Goal: Task Accomplishment & Management: Manage account settings

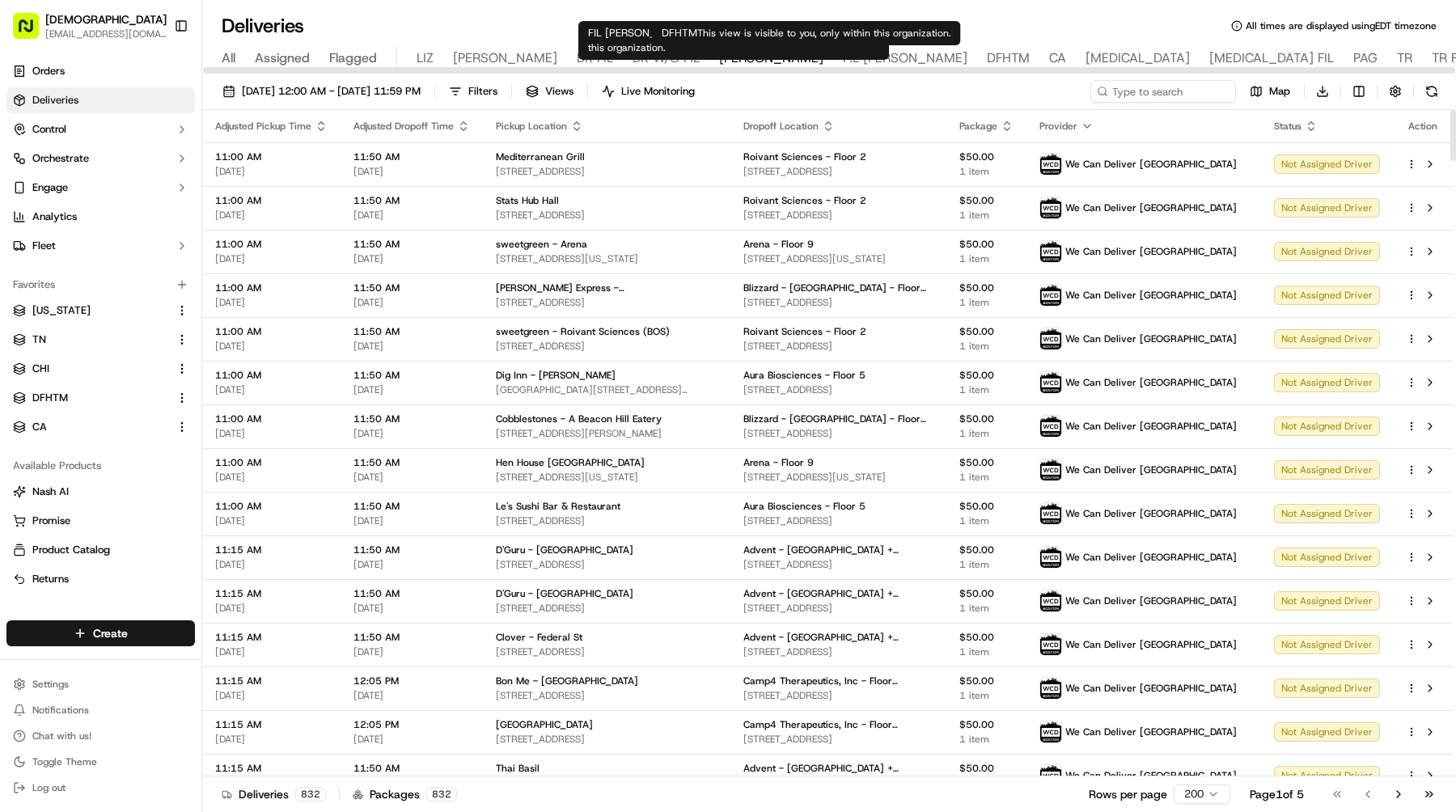
click at [987, 59] on span "DFHTM" at bounding box center [1009, 58] width 43 height 20
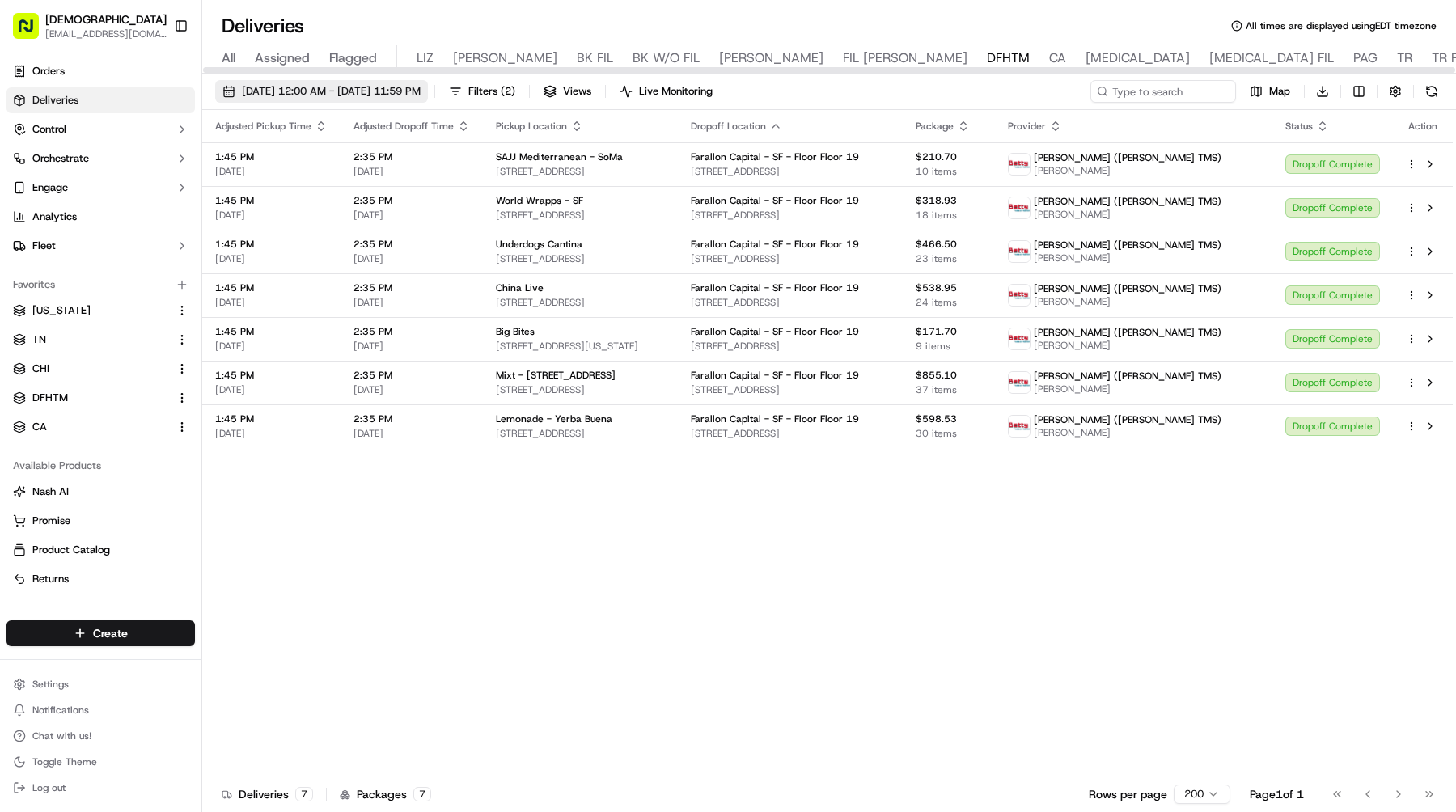
click at [417, 99] on button "09/22/2025 12:00 AM - 09/22/2025 11:59 PM" at bounding box center [322, 91] width 213 height 22
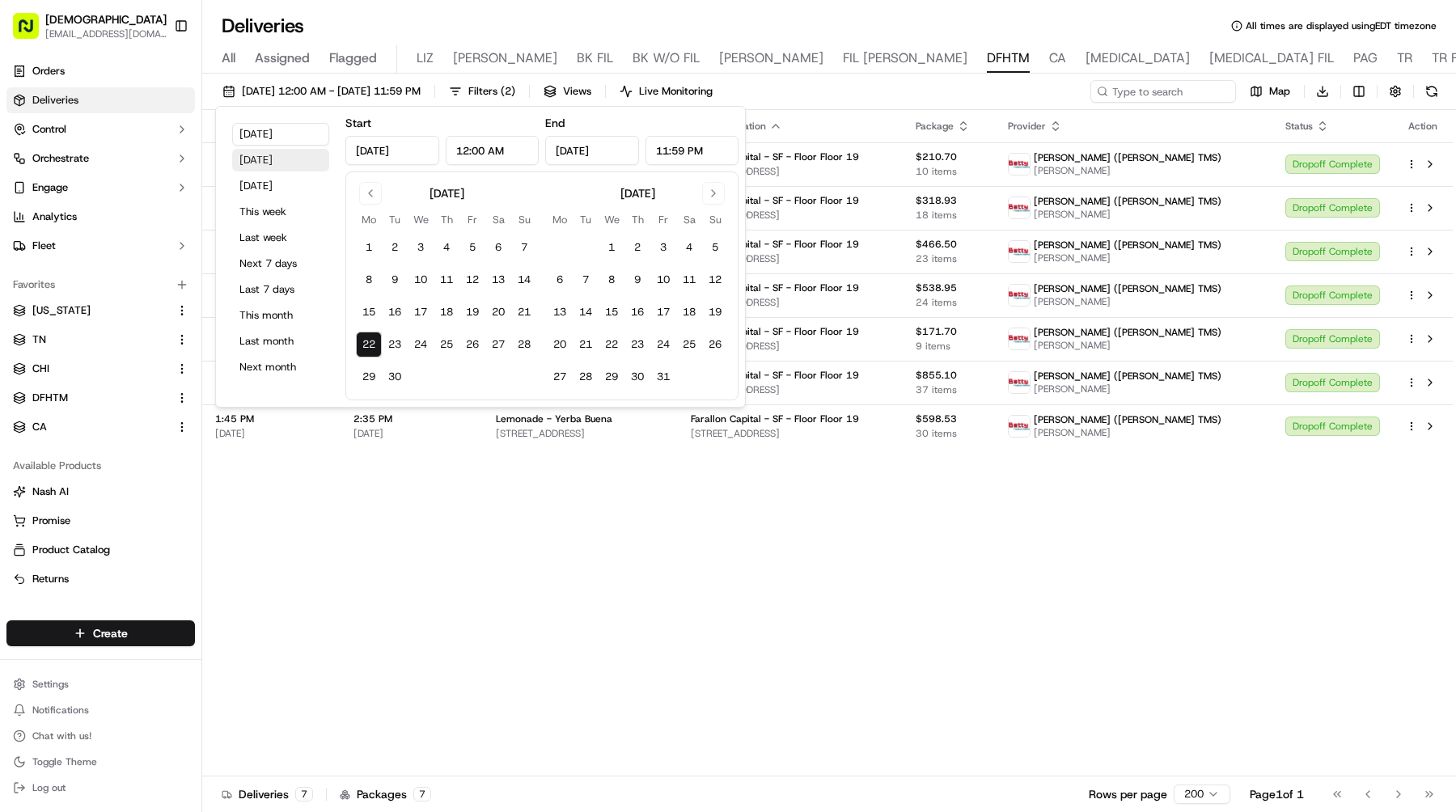
click at [282, 167] on button "Yesterday" at bounding box center [281, 161] width 97 height 22
type input "Sep 21, 2025"
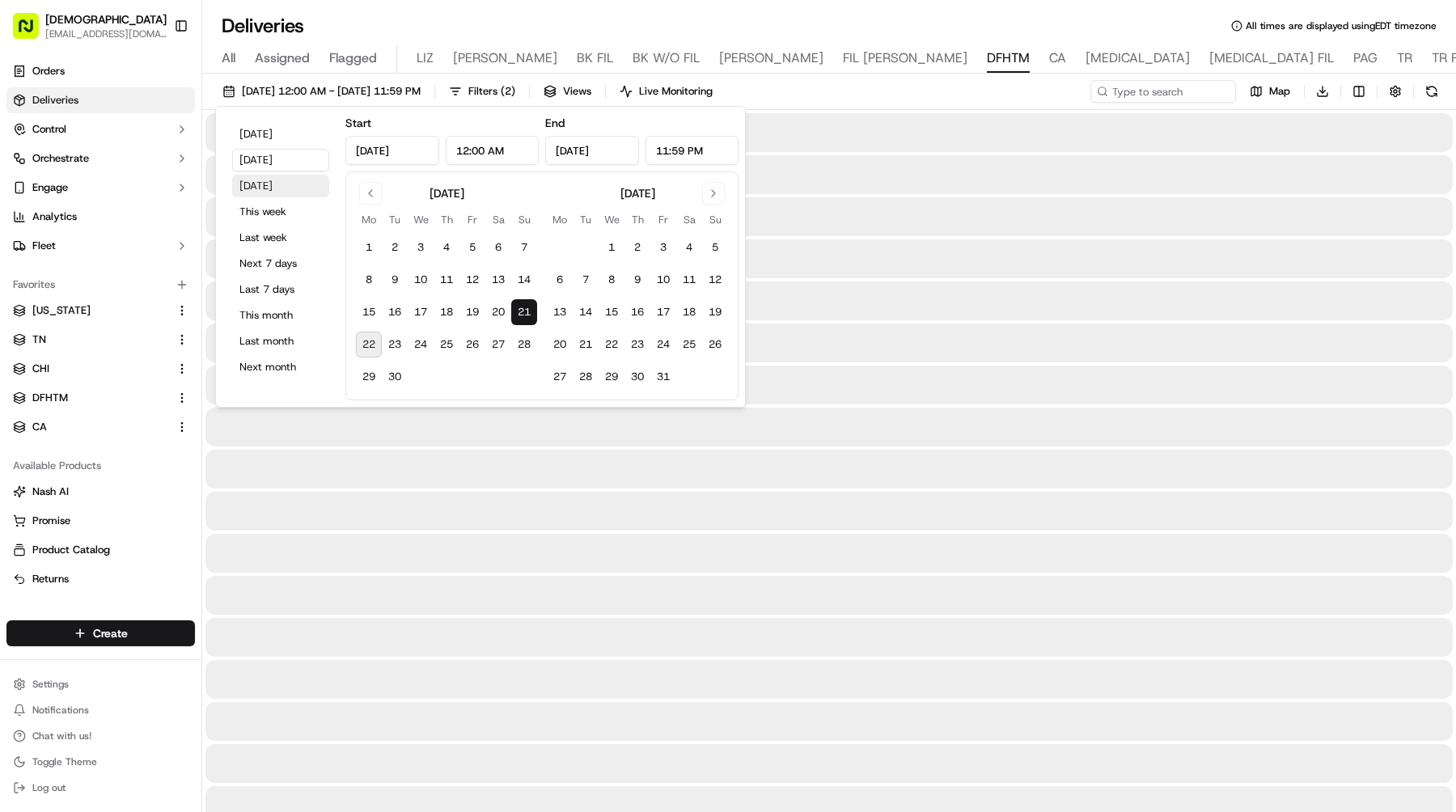
click at [277, 187] on button "Tomorrow" at bounding box center [281, 186] width 97 height 22
type input "Sep 23, 2025"
click at [277, 187] on button "Tomorrow" at bounding box center [281, 186] width 97 height 22
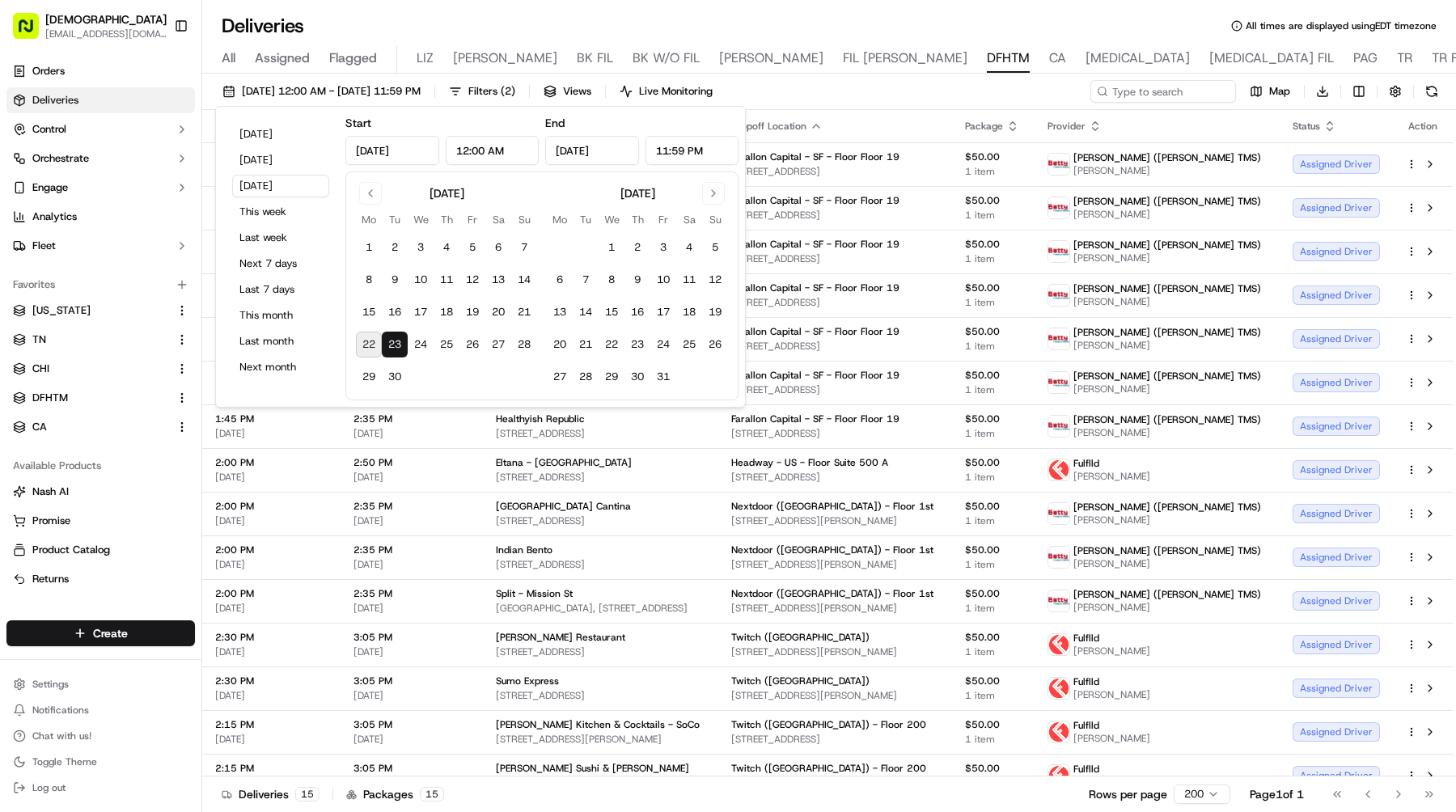
click at [975, 94] on div "09/23/2025 12:00 AM - 09/23/2025 11:59 PM Filters ( 2 ) Views Live Monitoring M…" at bounding box center [830, 95] width 1254 height 30
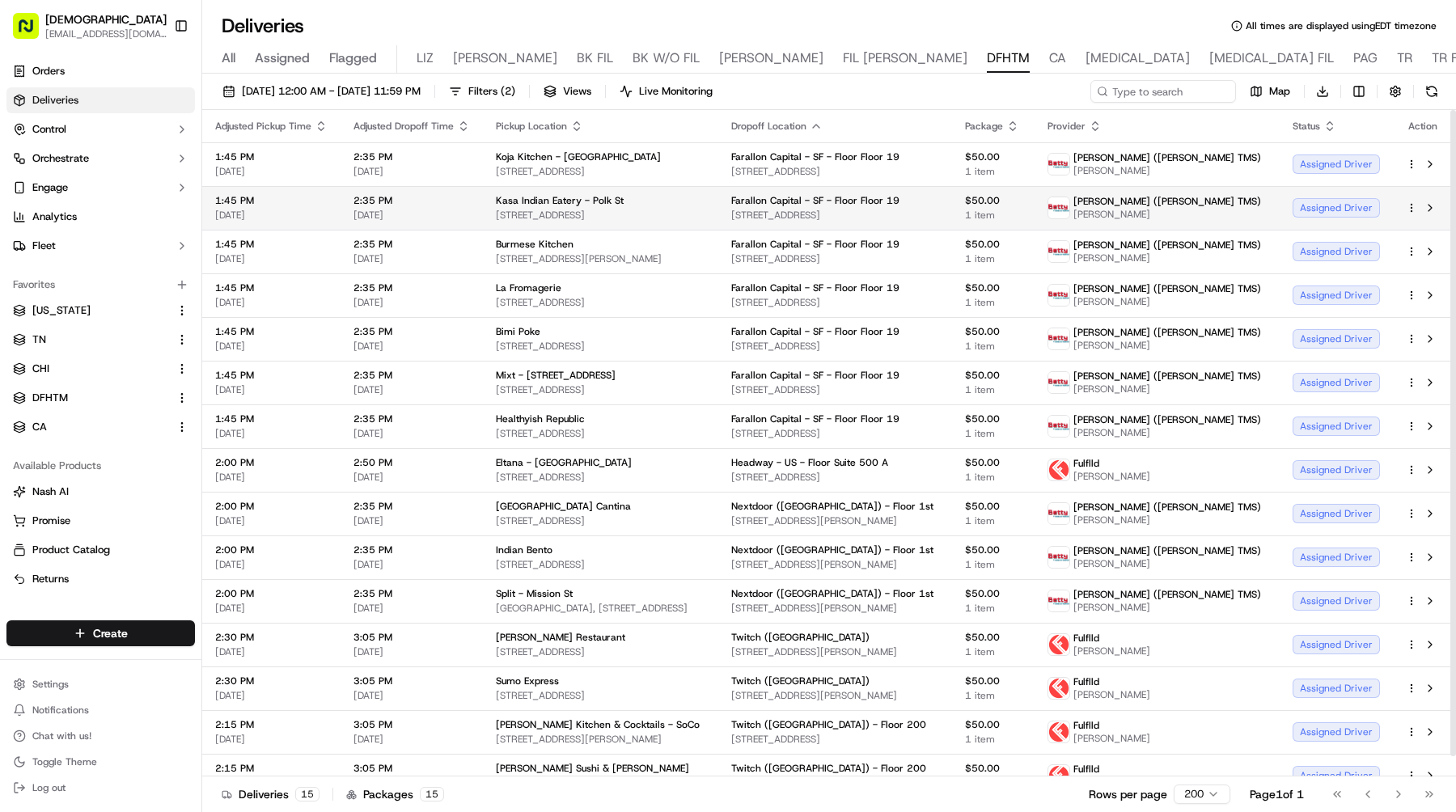
scroll to position [21, 0]
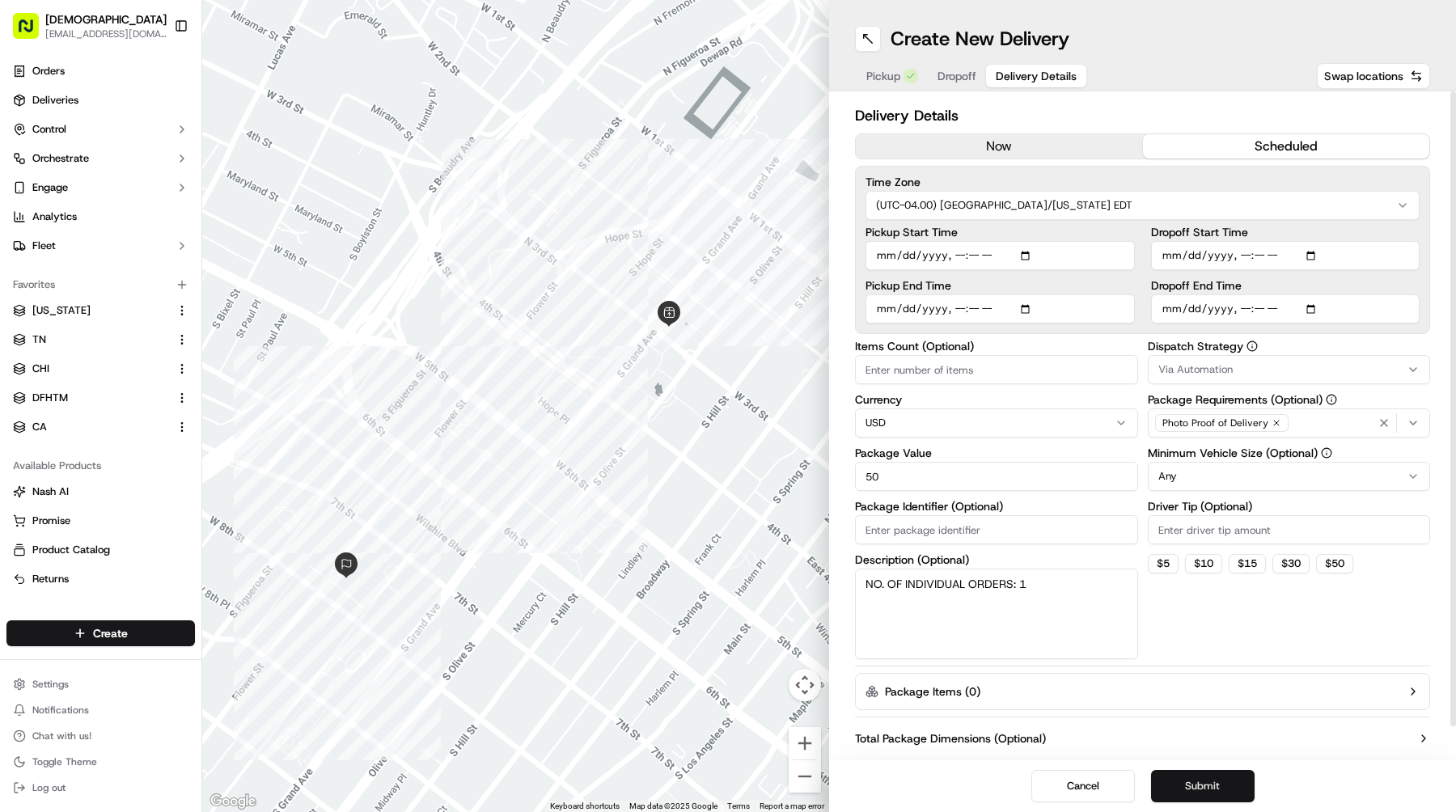
click at [1194, 780] on button "Submit" at bounding box center [1203, 786] width 104 height 33
click at [1194, 780] on div "Cancel Submit" at bounding box center [1143, 786] width 627 height 51
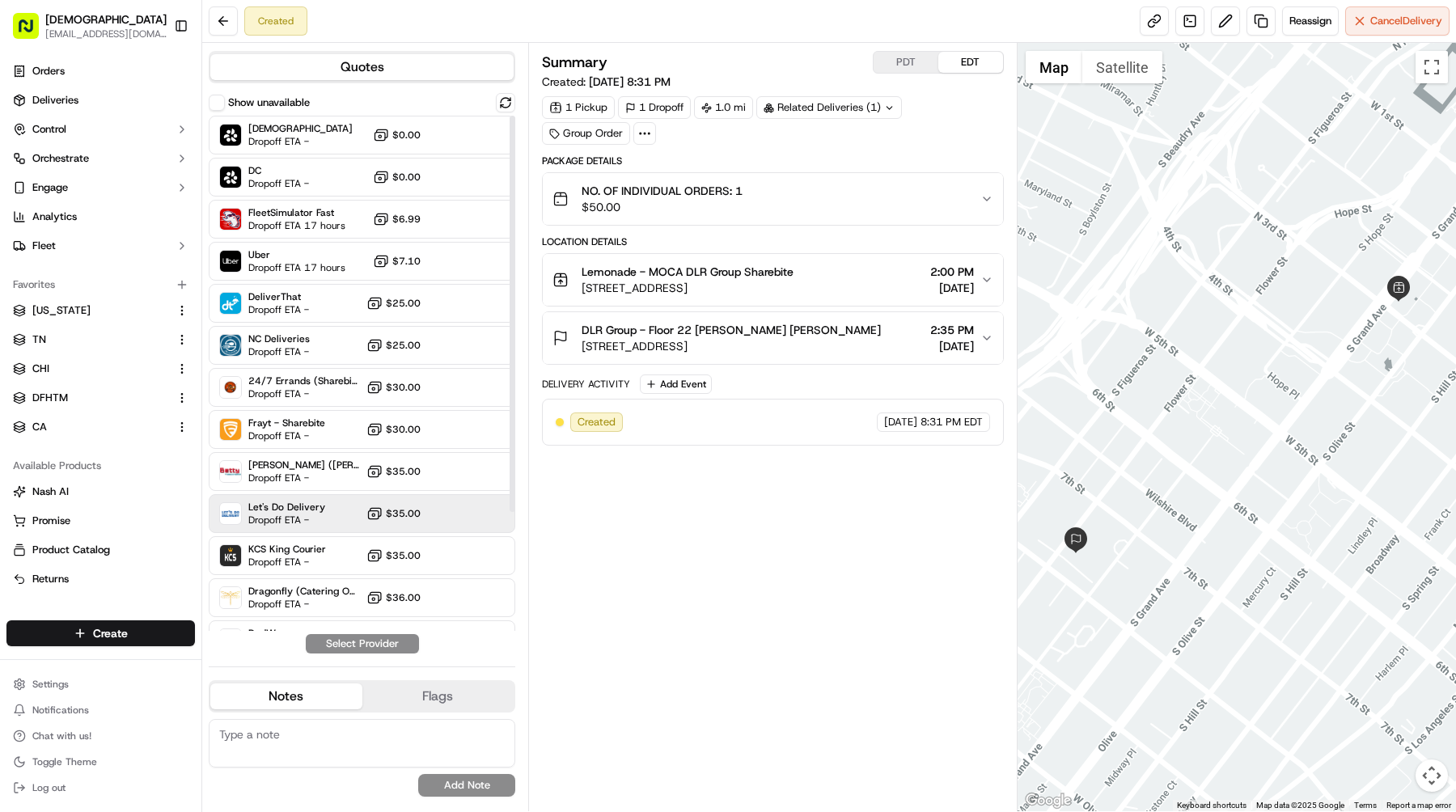
scroll to position [155, 0]
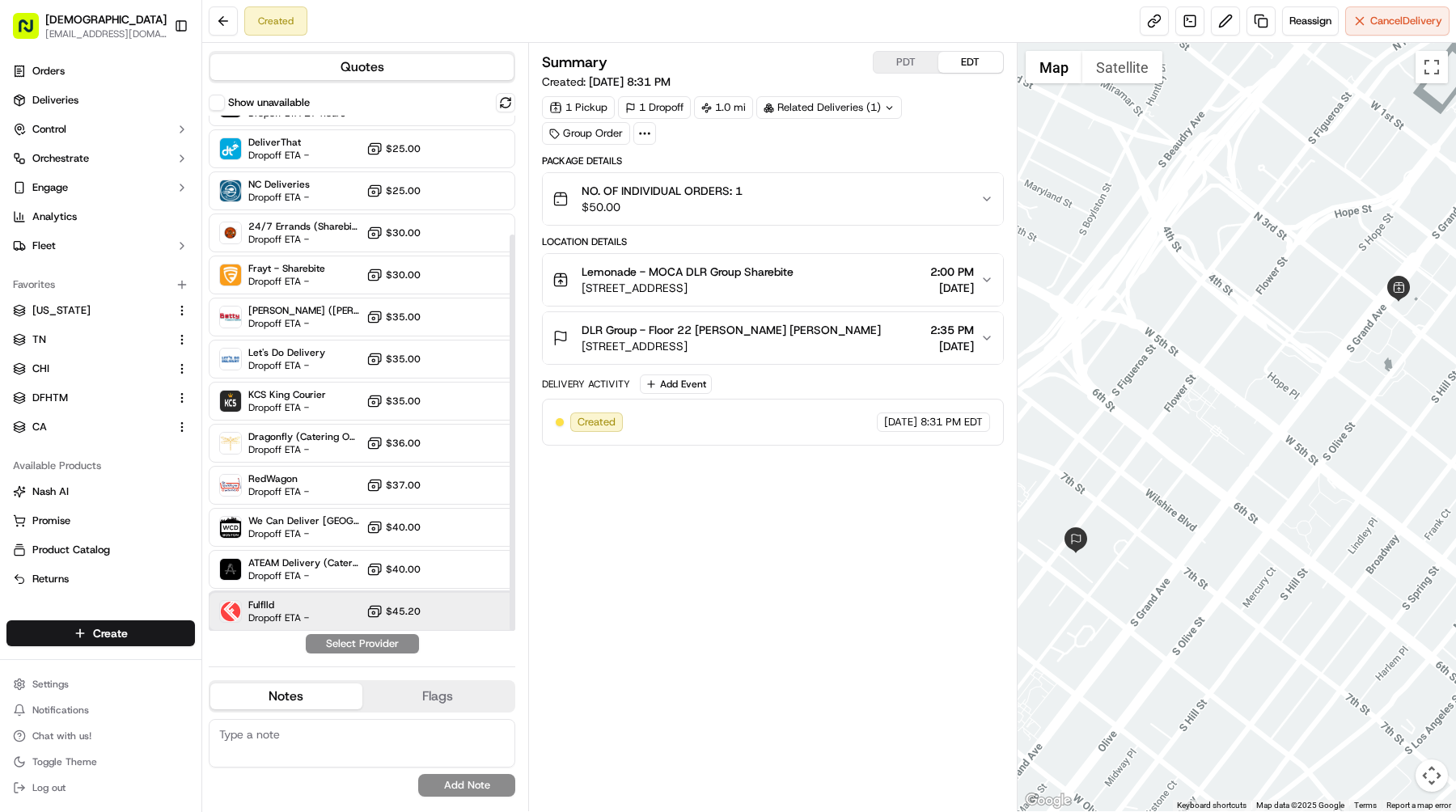
click at [327, 598] on div "Fulflld Dropoff ETA - $45.20" at bounding box center [362, 612] width 307 height 39
click at [359, 642] on button "Assign Provider" at bounding box center [362, 644] width 115 height 20
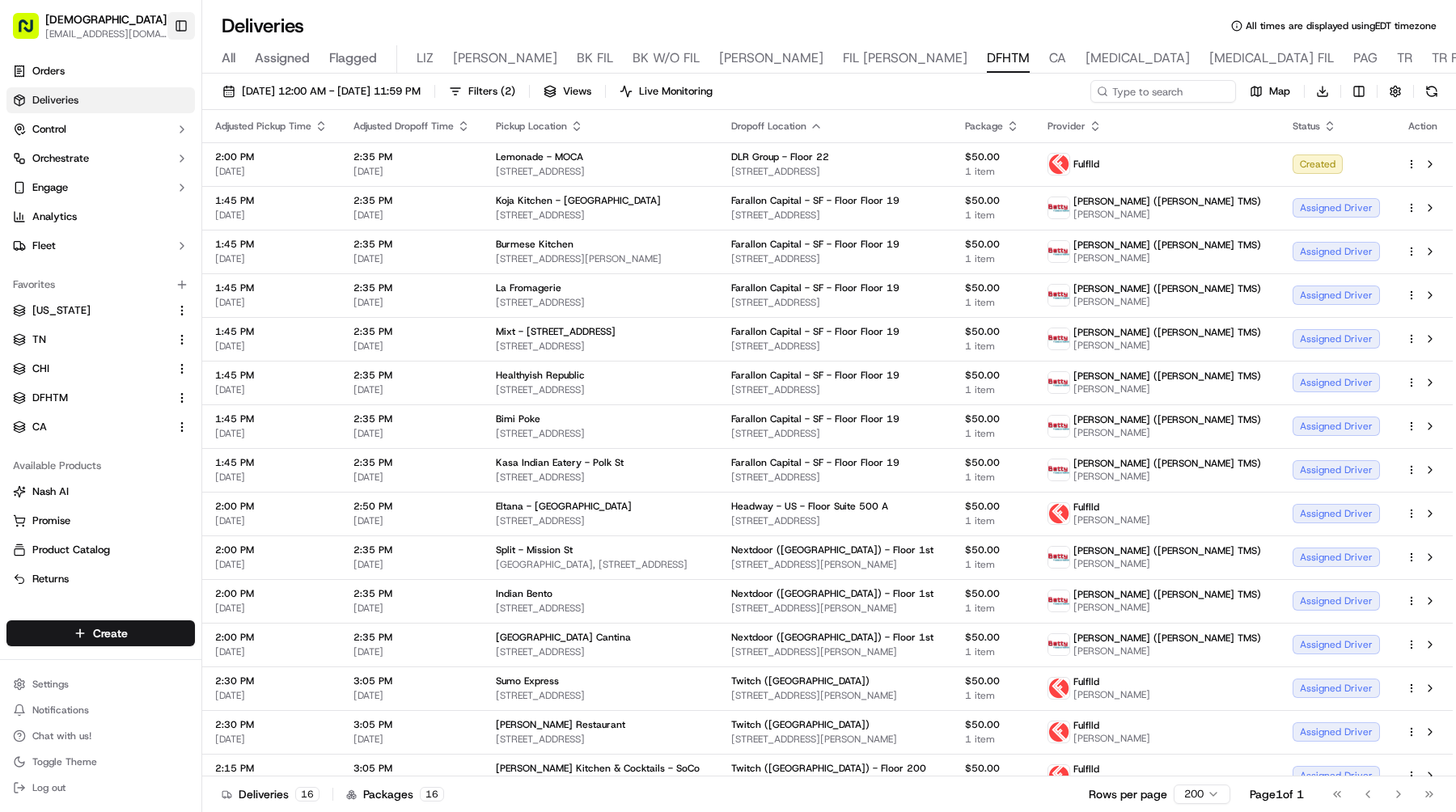
click at [187, 36] on button "Toggle Sidebar" at bounding box center [180, 25] width 27 height 27
